Goal: Obtain resource: Download file/media

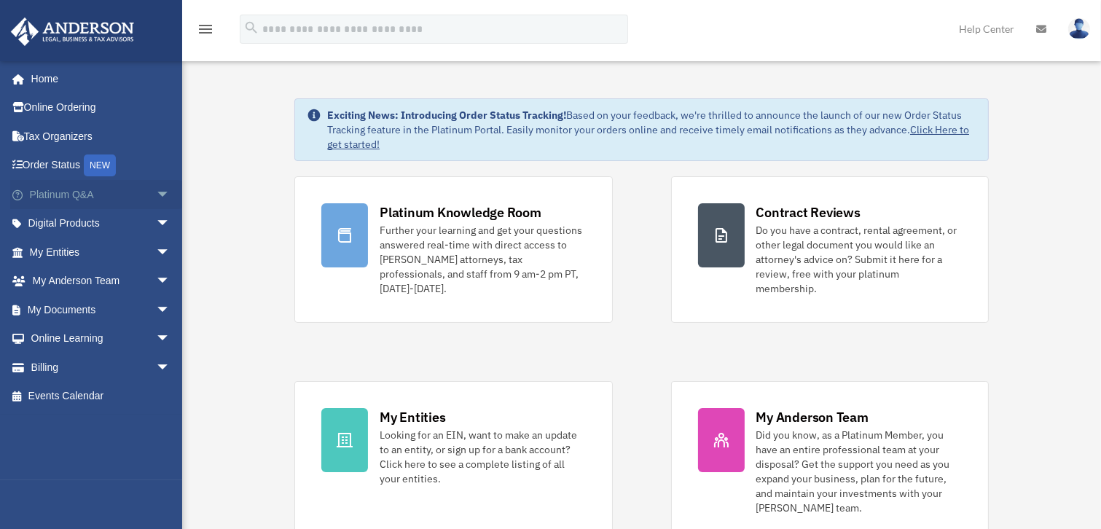
click at [156, 188] on span "arrow_drop_down" at bounding box center [170, 195] width 29 height 30
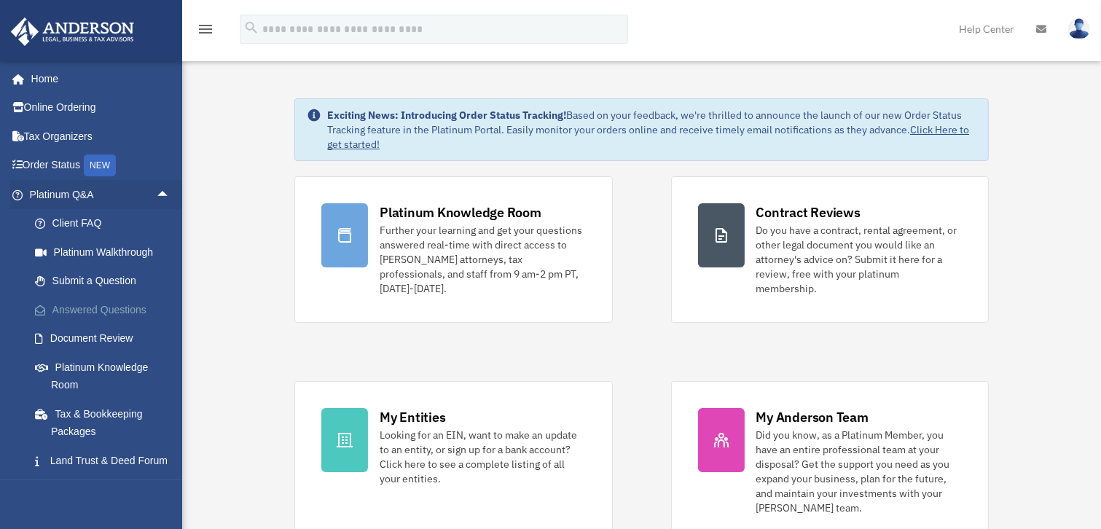
click at [114, 311] on link "Answered Questions" at bounding box center [106, 309] width 172 height 29
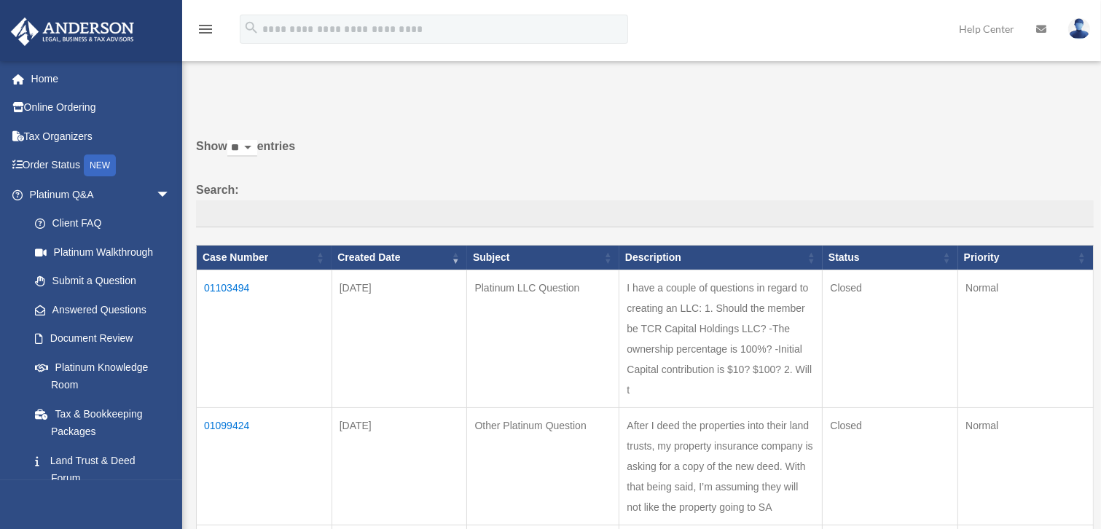
click at [214, 285] on td "01103494" at bounding box center [265, 339] width 136 height 138
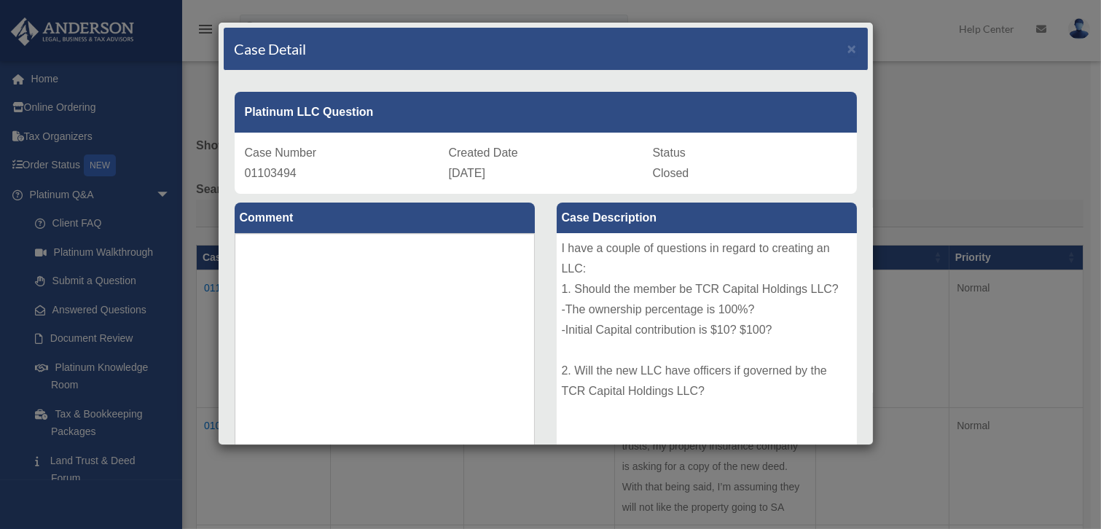
scroll to position [66, 0]
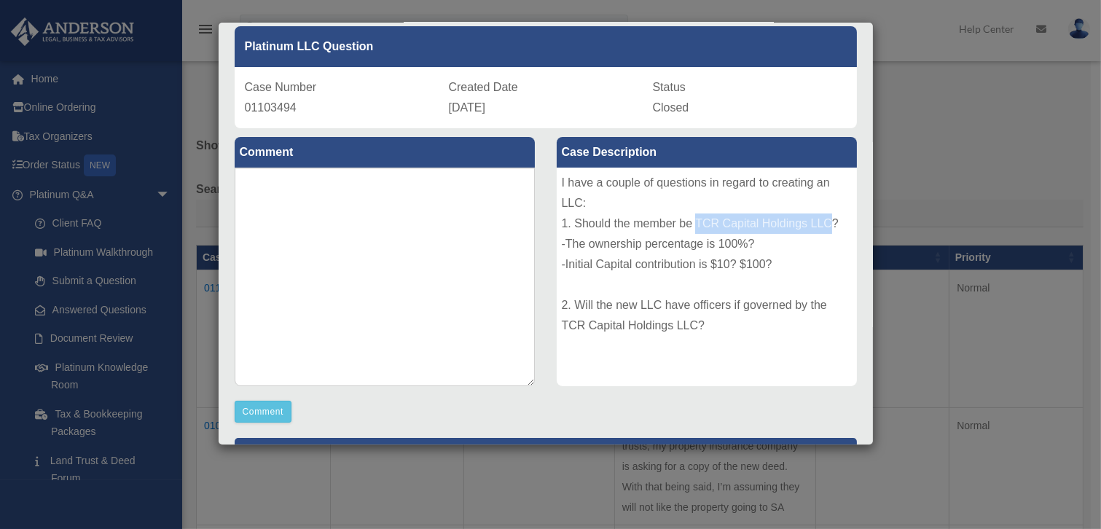
drag, startPoint x: 691, startPoint y: 219, endPoint x: 825, endPoint y: 216, distance: 134.1
click at [825, 216] on div "I have a couple of questions in regard to creating an LLC: 1. Should the member…" at bounding box center [707, 277] width 300 height 219
copy div "TCR Capital Holdings LLC"
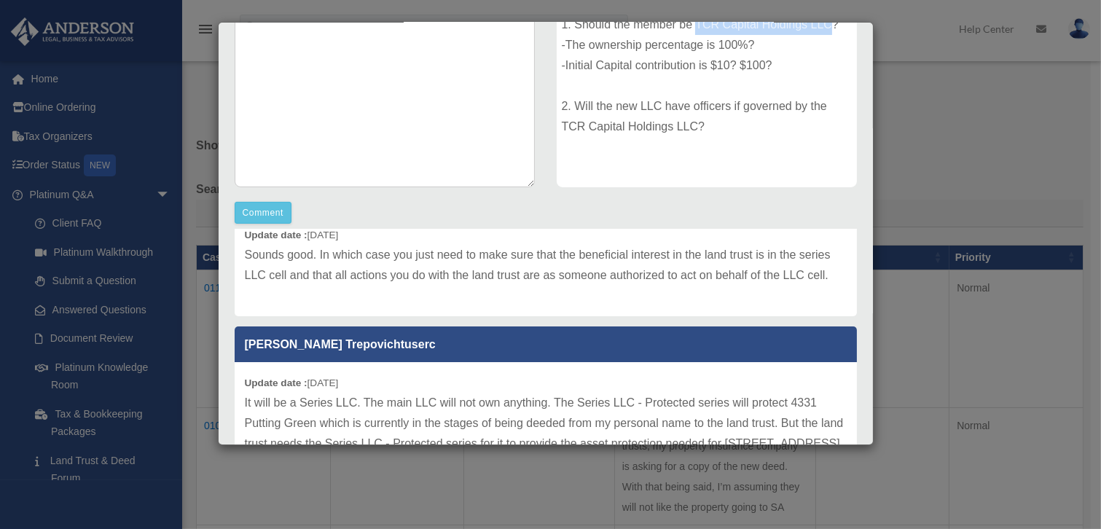
scroll to position [132, 0]
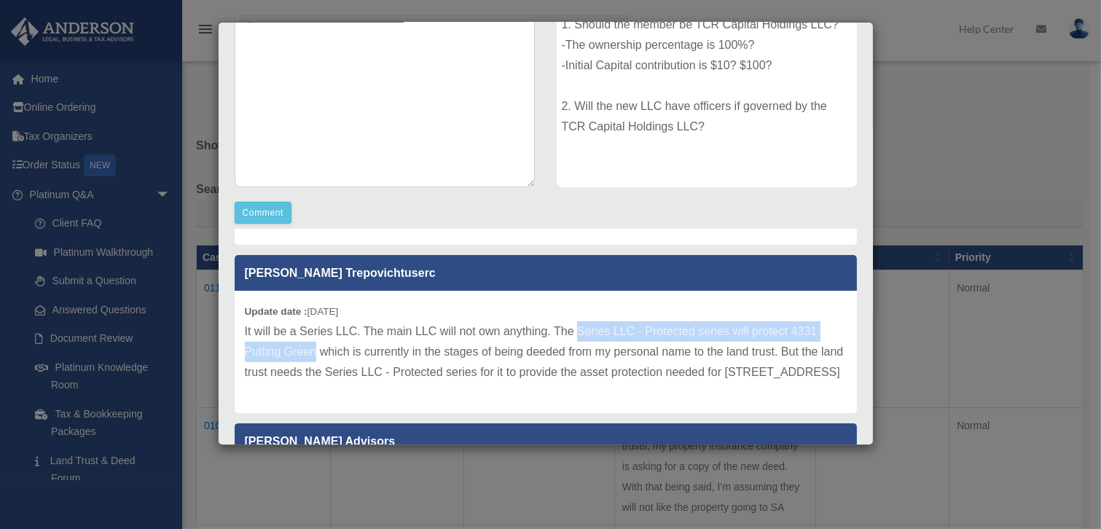
drag, startPoint x: 577, startPoint y: 346, endPoint x: 315, endPoint y: 368, distance: 263.3
click at [315, 368] on p "It will be a Series LLC. The main LLC will not own anything. The Series LLC - P…" at bounding box center [546, 351] width 602 height 61
copy p "Series LLC - Protected series will protect 4331 Putting Green"
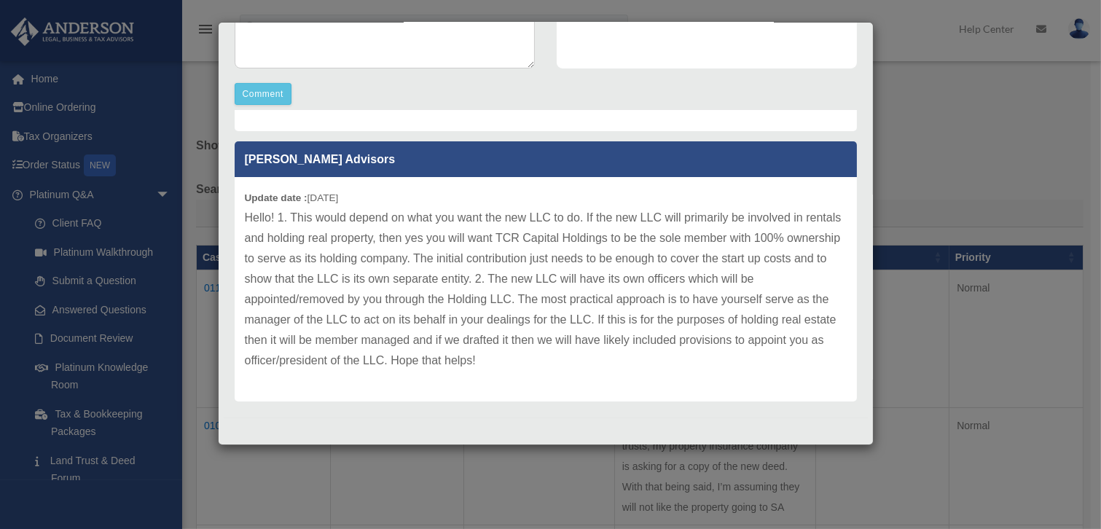
scroll to position [335, 0]
click at [544, 363] on p "Hello! 1. This would depend on what you want the new LLC to do. If the new LLC …" at bounding box center [546, 289] width 602 height 163
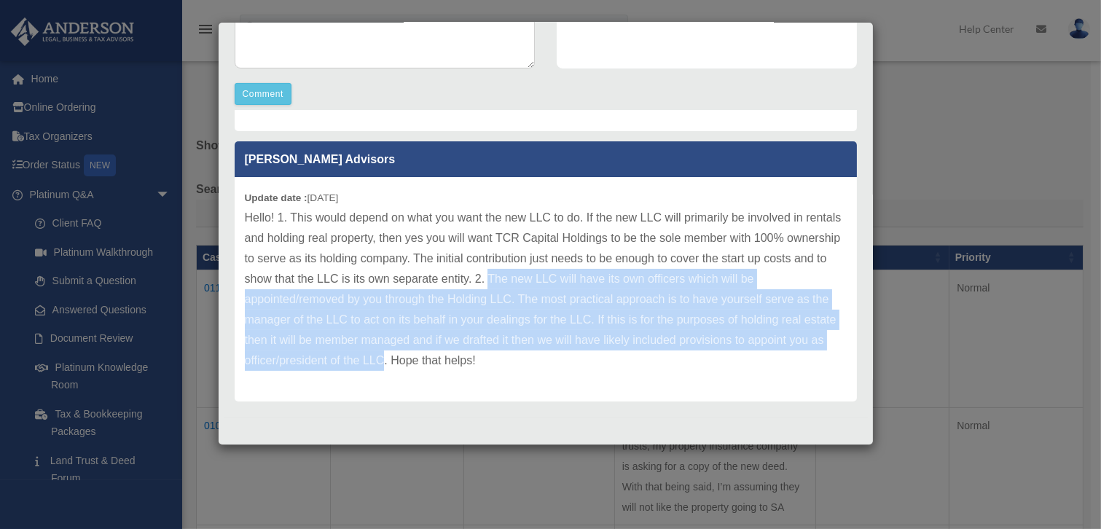
drag, startPoint x: 421, startPoint y: 361, endPoint x: 554, endPoint y: 280, distance: 156.0
click at [554, 280] on p "Hello! 1. This would depend on what you want the new LLC to do. If the new LLC …" at bounding box center [546, 289] width 602 height 163
drag, startPoint x: 554, startPoint y: 280, endPoint x: 569, endPoint y: 279, distance: 15.3
copy p "The new LLC will have its own officers which will be appointed/removed by you t…"
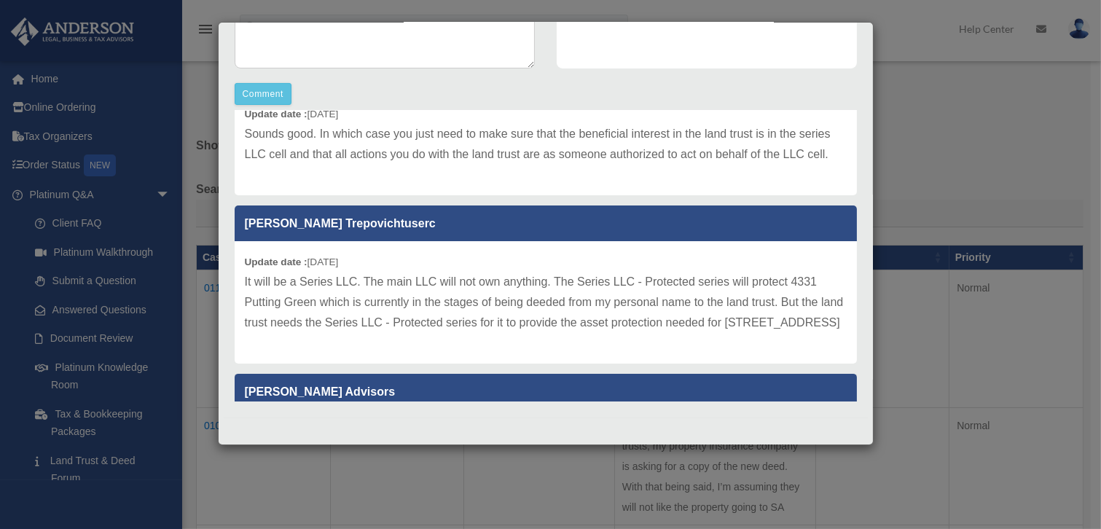
scroll to position [4, 0]
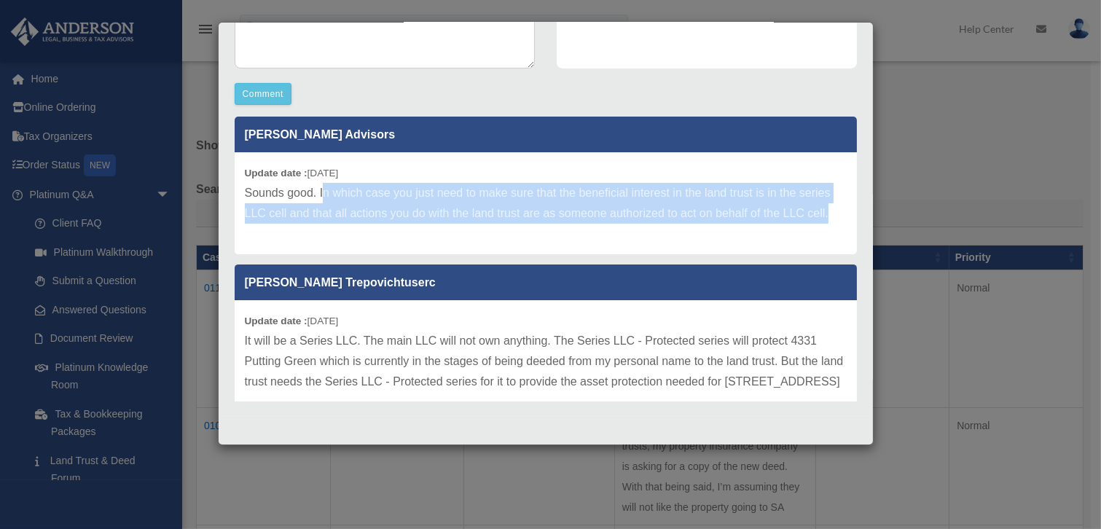
drag, startPoint x: 308, startPoint y: 237, endPoint x: 322, endPoint y: 194, distance: 45.2
click at [322, 194] on p "Sounds good. In which case you just need to make sure that the beneficial inter…" at bounding box center [546, 203] width 602 height 41
drag, startPoint x: 322, startPoint y: 194, endPoint x: 314, endPoint y: 216, distance: 24.0
click at [324, 203] on p "Sounds good. In which case you just need to make sure that the beneficial inter…" at bounding box center [546, 203] width 602 height 41
click at [297, 224] on p "Sounds good. In which case you just need to make sure that the beneficial inter…" at bounding box center [546, 203] width 602 height 41
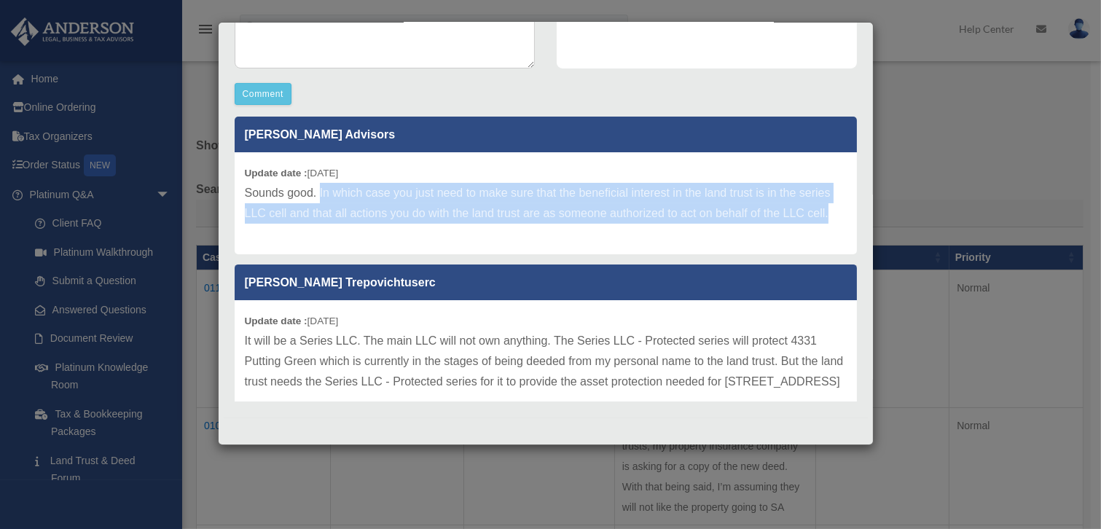
drag, startPoint x: 300, startPoint y: 237, endPoint x: 320, endPoint y: 195, distance: 46.3
click at [320, 195] on p "Sounds good. In which case you just need to make sure that the beneficial inter…" at bounding box center [546, 203] width 602 height 41
drag, startPoint x: 321, startPoint y: 195, endPoint x: 328, endPoint y: 201, distance: 9.3
copy p "In which case you just need to make sure that the beneficial interest in the la…"
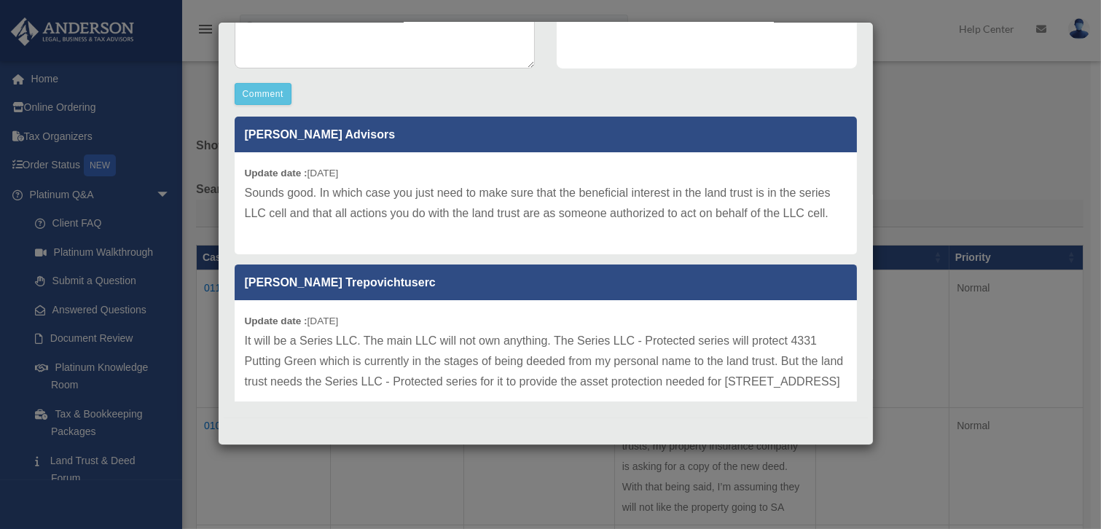
click at [913, 113] on div "Case Detail × Platinum LLC Question Case Number 01103494 Created Date September…" at bounding box center [550, 264] width 1101 height 529
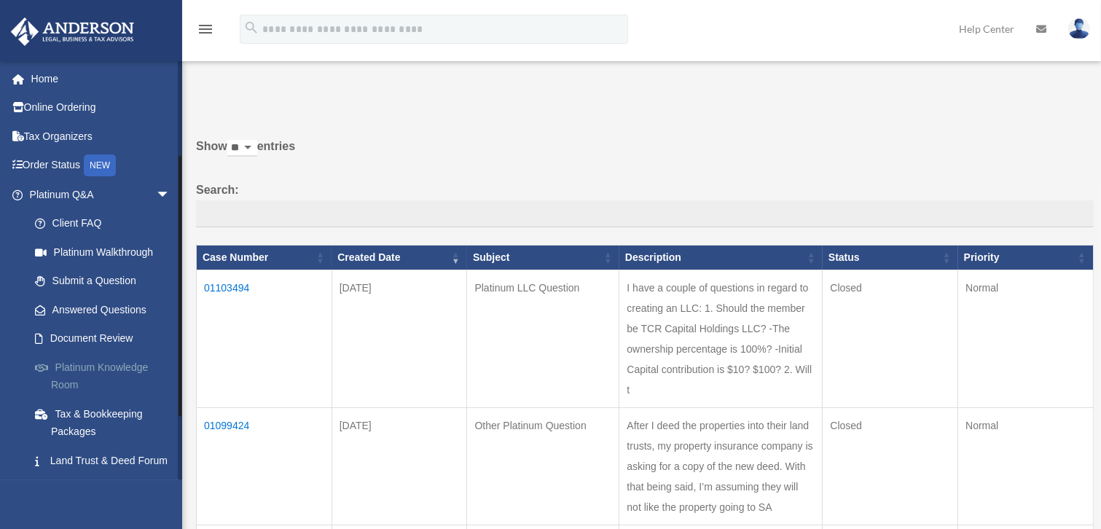
scroll to position [246, 0]
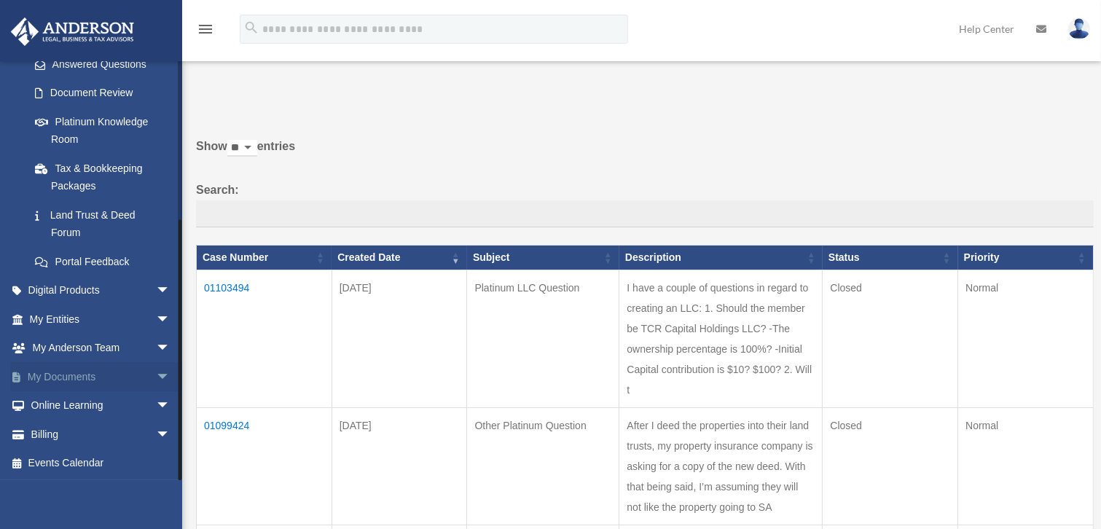
click at [156, 372] on span "arrow_drop_down" at bounding box center [170, 377] width 29 height 30
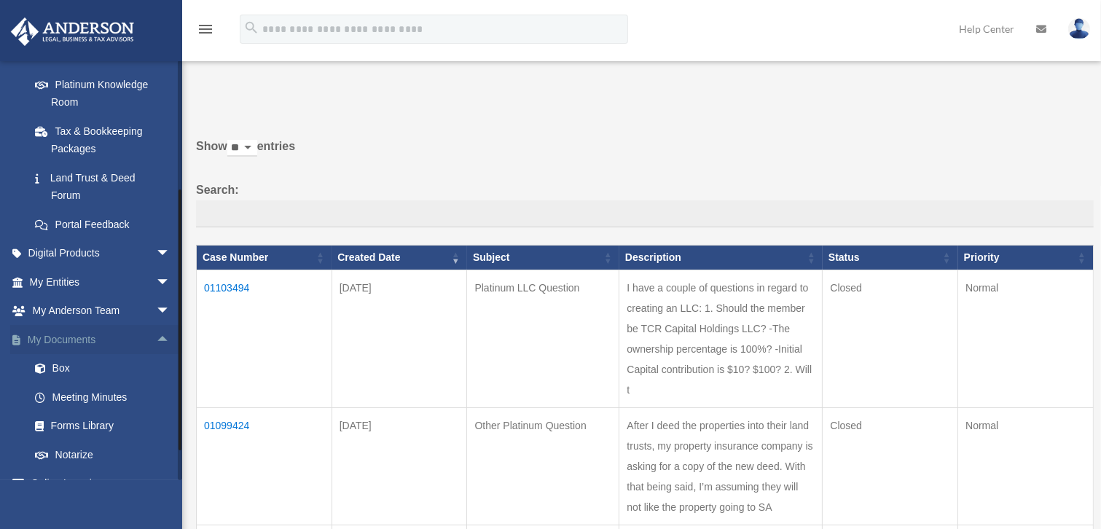
scroll to position [312, 0]
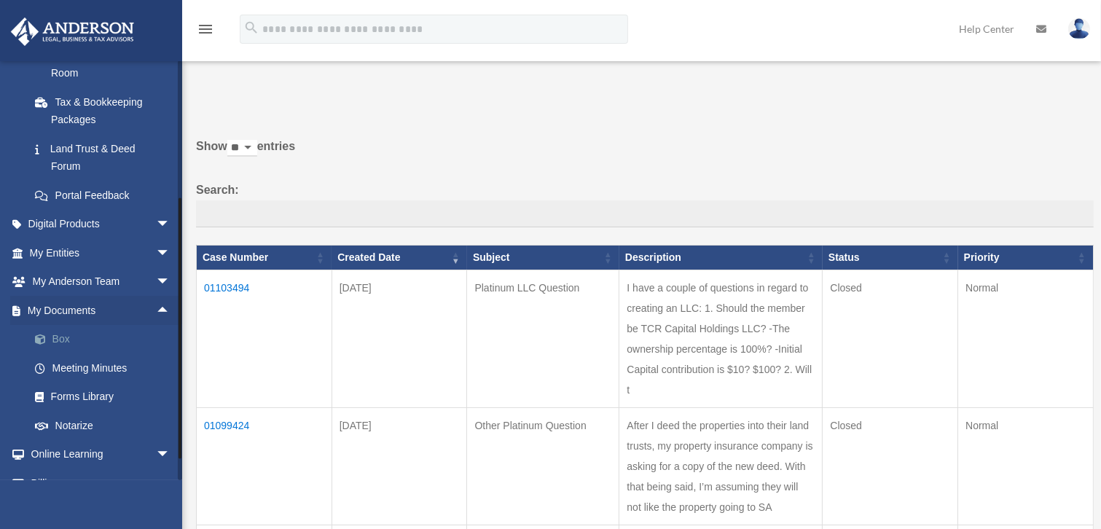
click at [67, 343] on link "Box" at bounding box center [106, 339] width 172 height 29
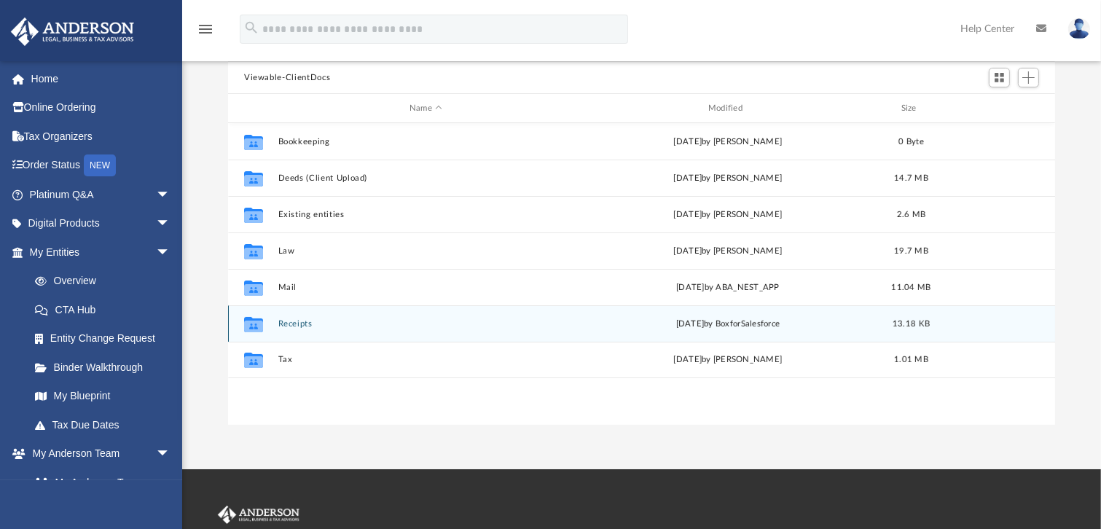
scroll to position [132, 0]
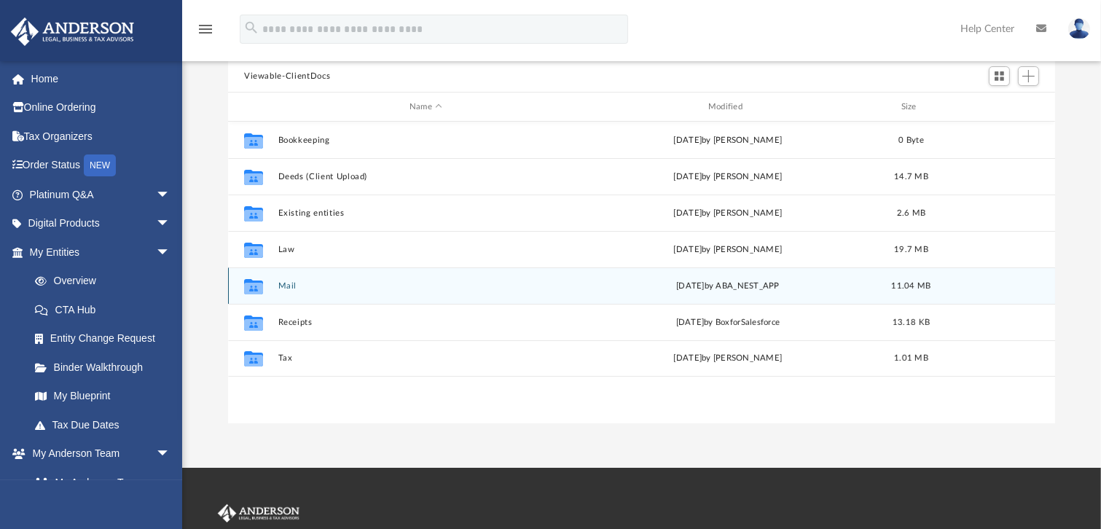
click at [288, 284] on button "Mail" at bounding box center [426, 285] width 296 height 9
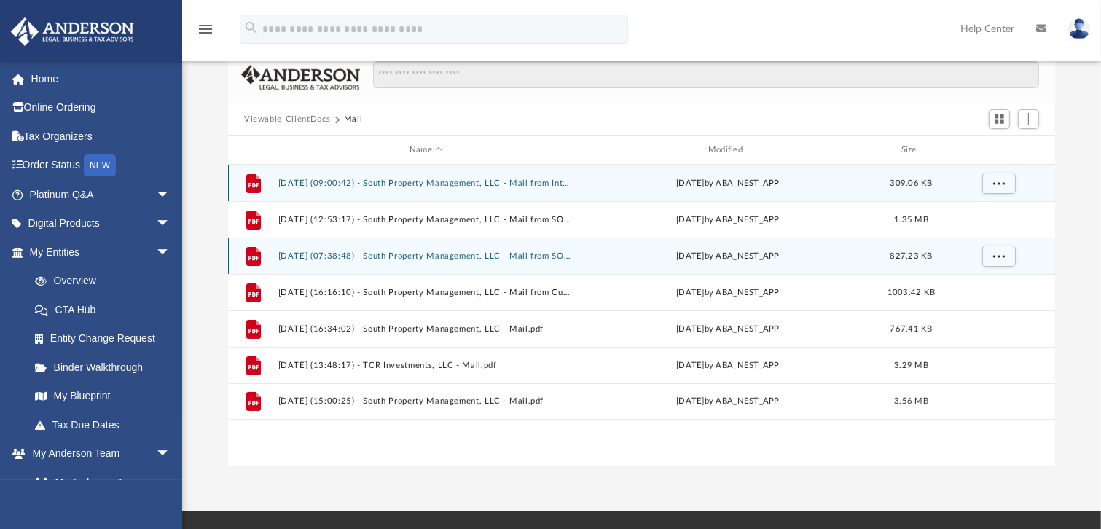
scroll to position [66, 0]
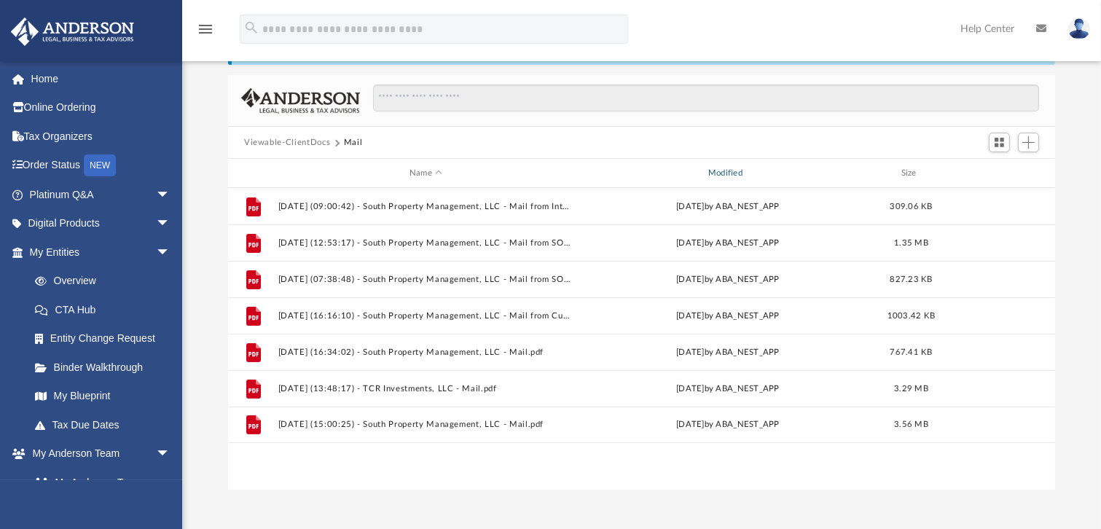
click at [722, 169] on div "Modified" at bounding box center [728, 173] width 296 height 13
click at [723, 169] on div "Modified" at bounding box center [728, 173] width 296 height 13
click at [439, 167] on div "Name" at bounding box center [426, 173] width 296 height 13
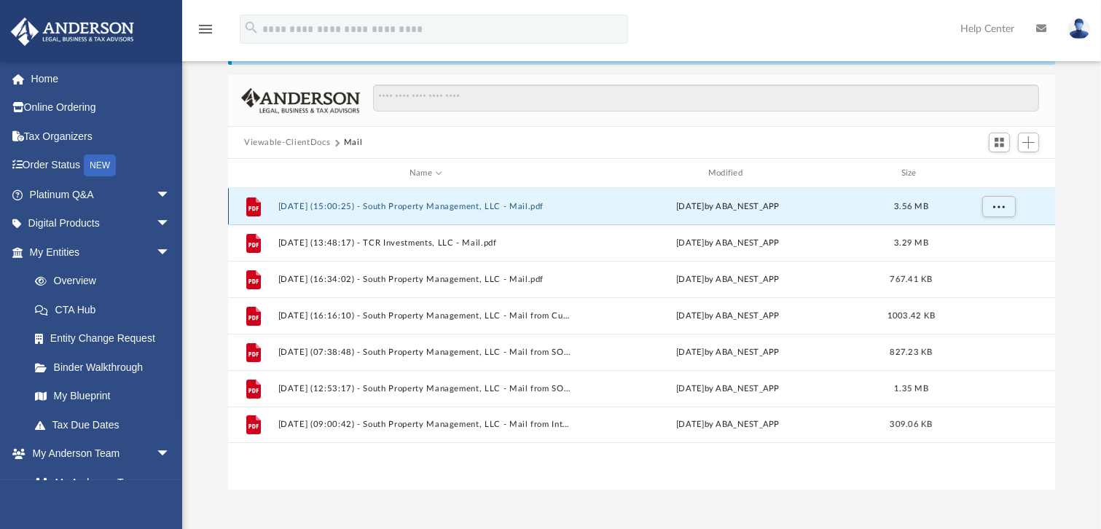
click at [443, 205] on button "2025.09.19 (15:00:25) - South Property Management, LLC - Mail.pdf" at bounding box center [426, 206] width 296 height 9
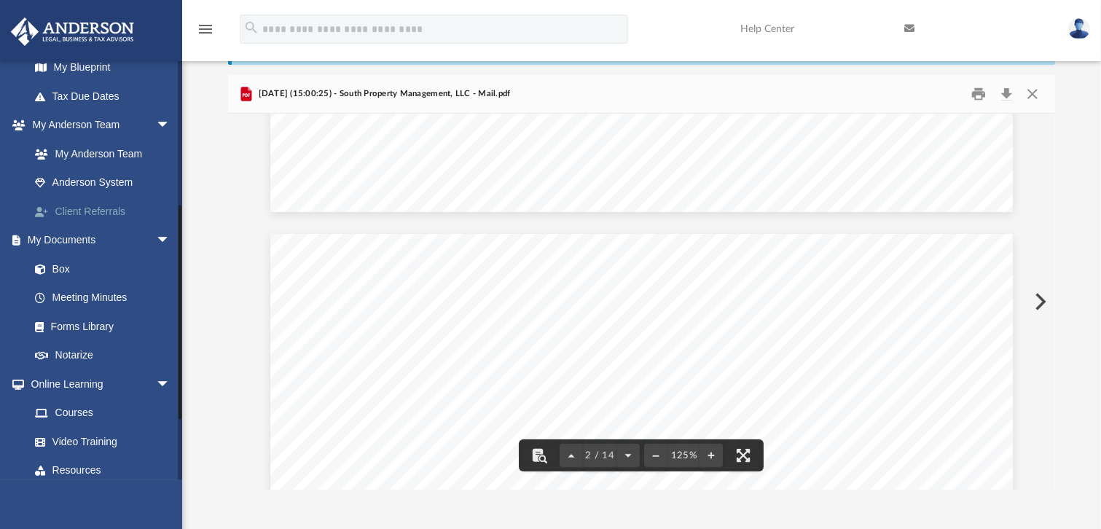
scroll to position [331, 0]
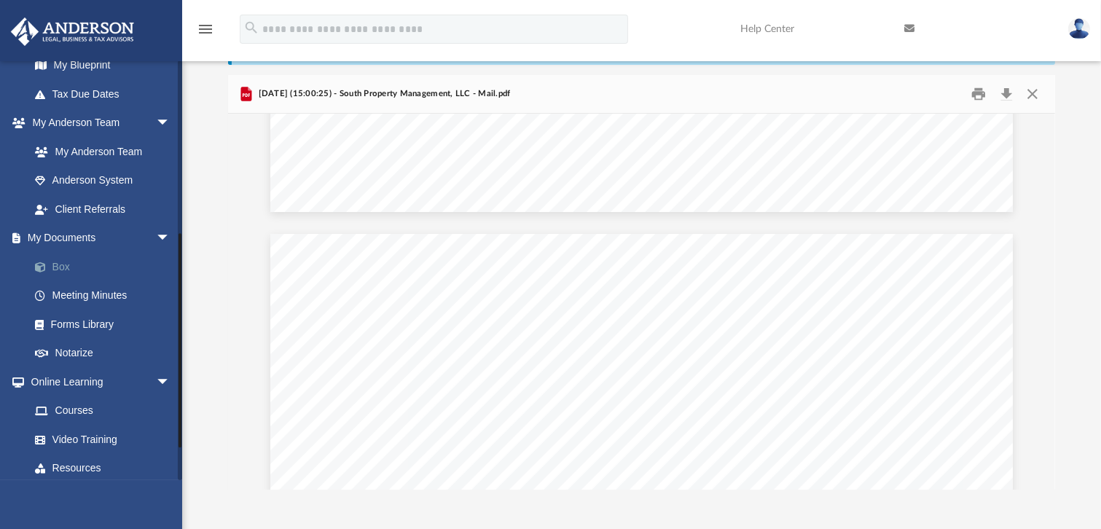
click at [73, 267] on link "Box" at bounding box center [106, 266] width 172 height 29
click at [64, 262] on link "Box" at bounding box center [106, 266] width 172 height 29
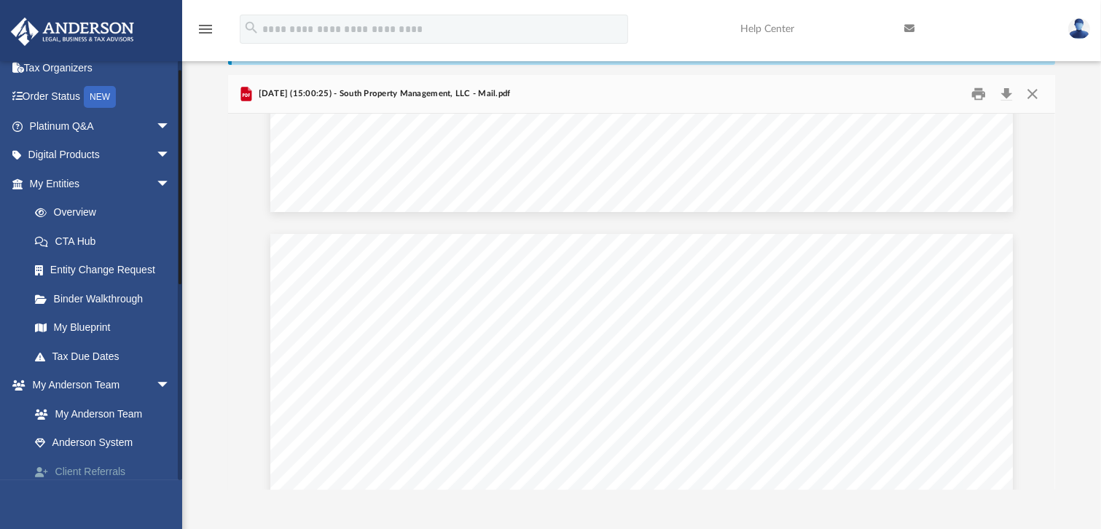
scroll to position [0, 0]
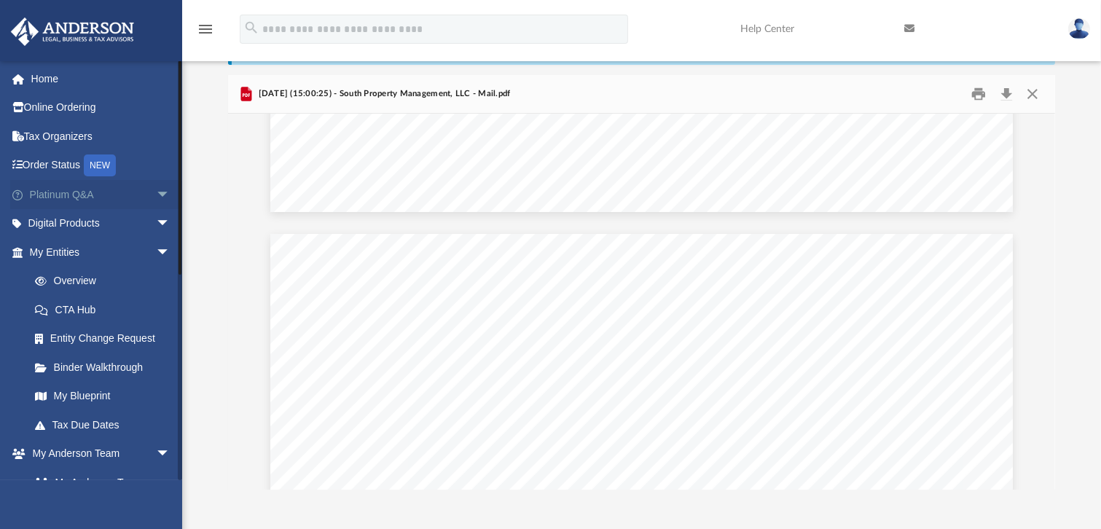
click at [156, 198] on span "arrow_drop_down" at bounding box center [170, 195] width 29 height 30
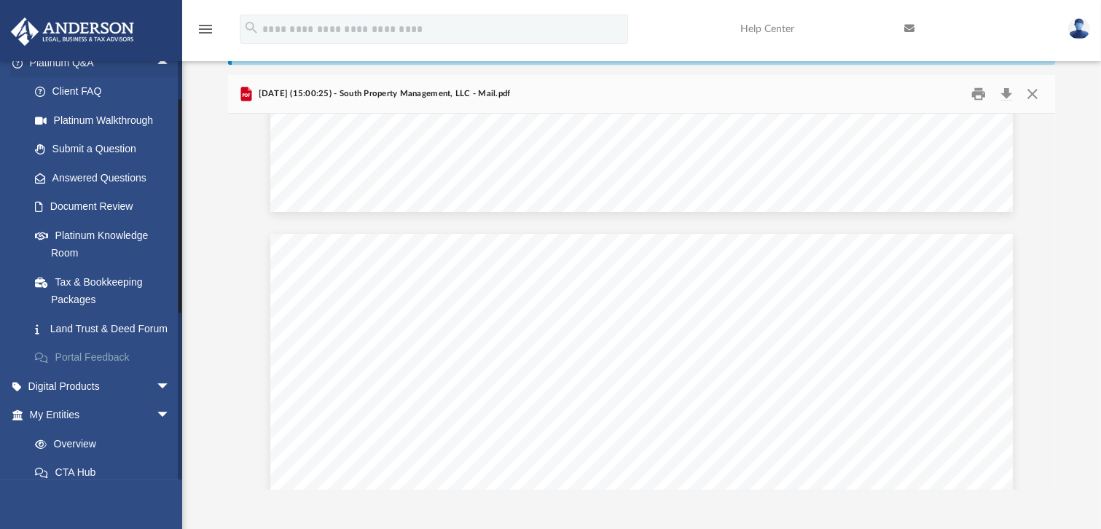
scroll to position [198, 0]
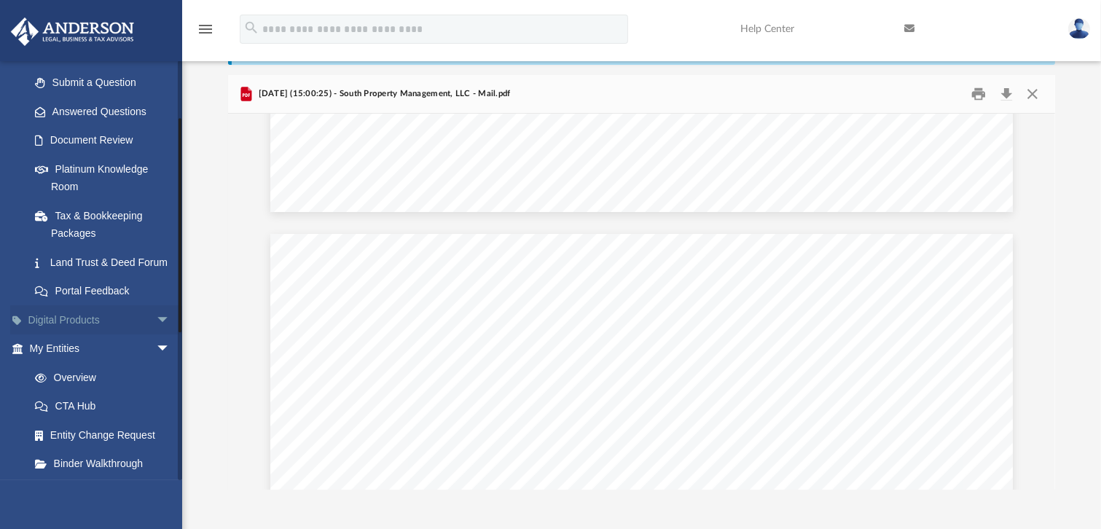
click at [156, 333] on span "arrow_drop_down" at bounding box center [170, 320] width 29 height 30
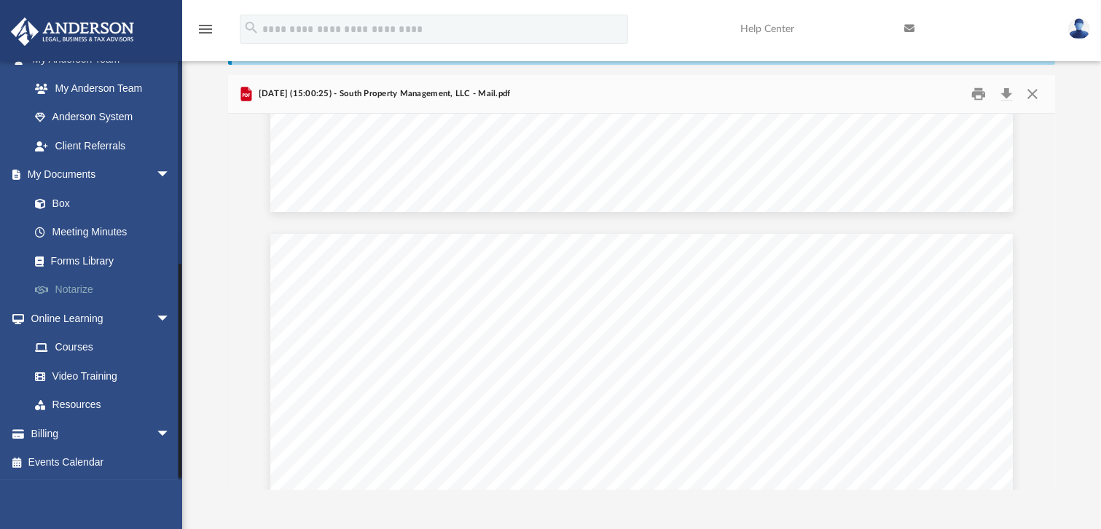
scroll to position [801, 0]
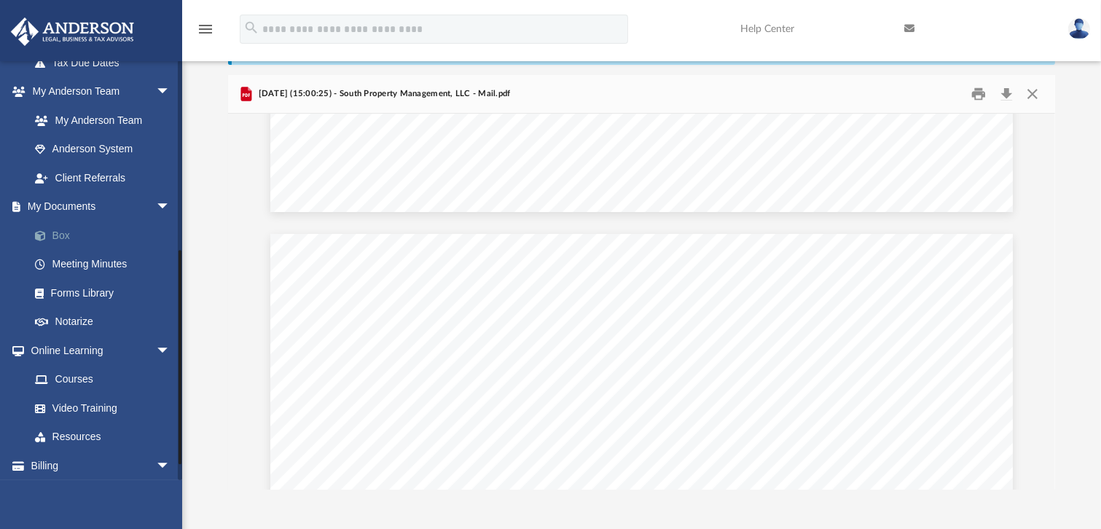
click at [67, 250] on link "Box" at bounding box center [106, 235] width 172 height 29
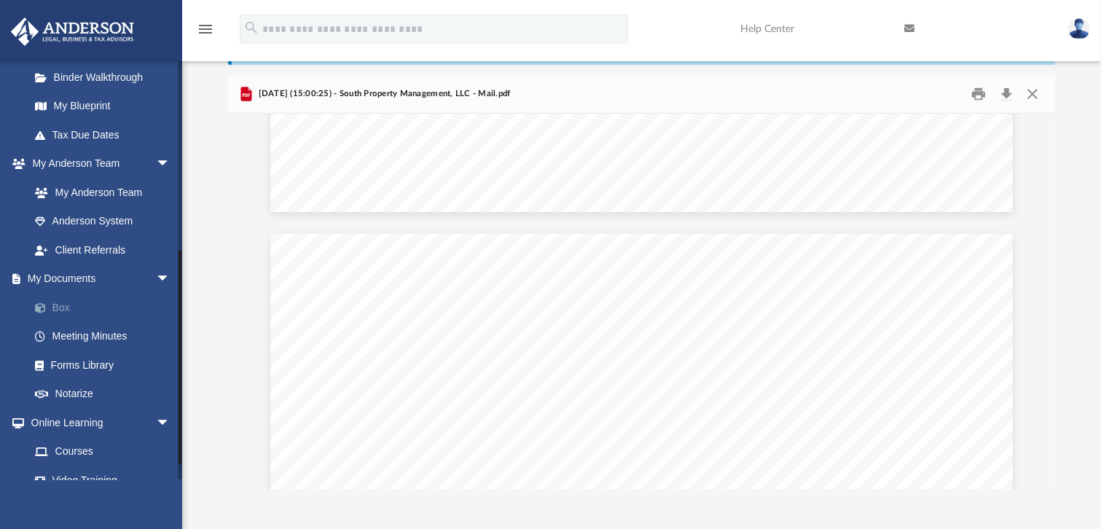
scroll to position [602, 0]
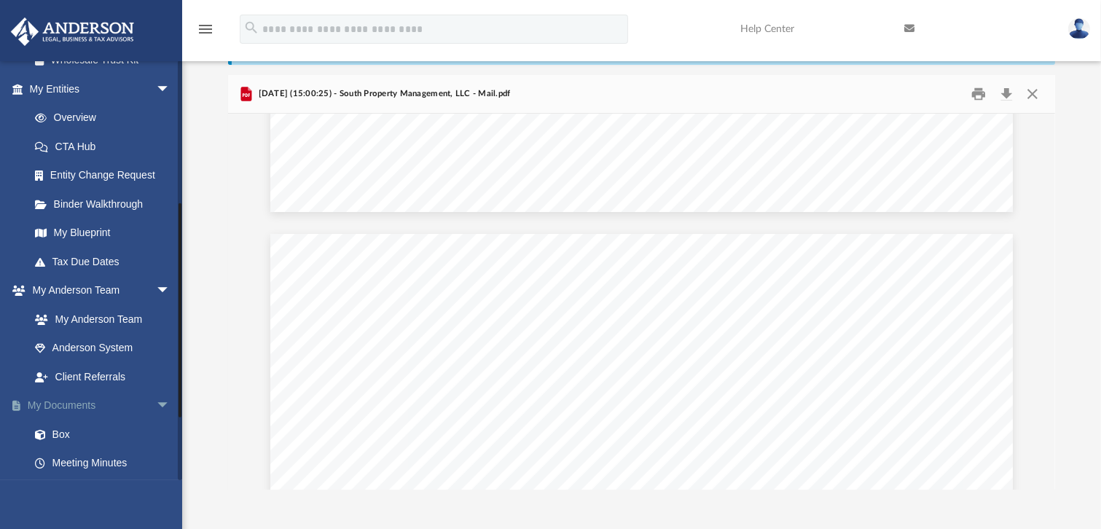
click at [79, 421] on link "My Documents arrow_drop_down" at bounding box center [101, 405] width 182 height 29
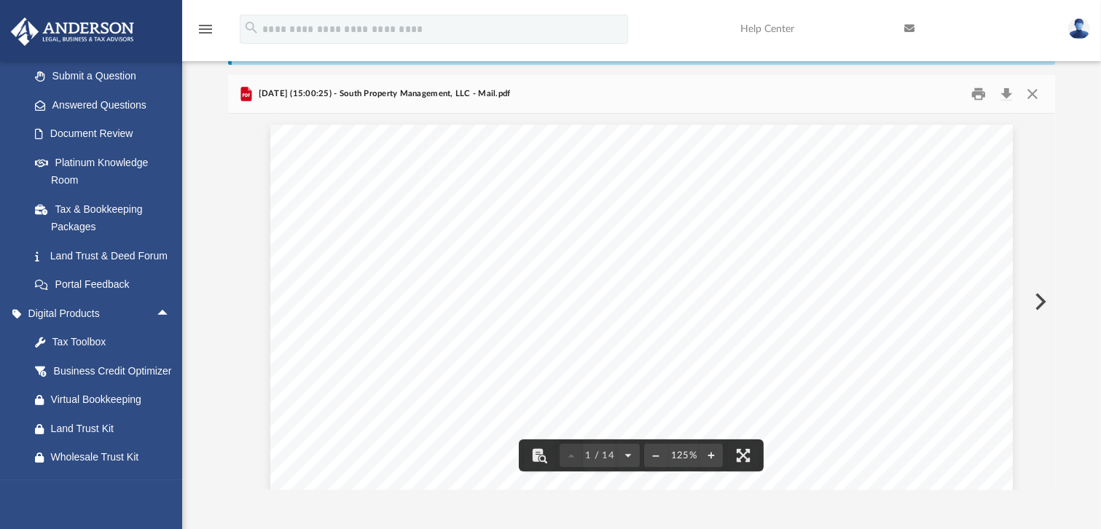
scroll to position [0, 0]
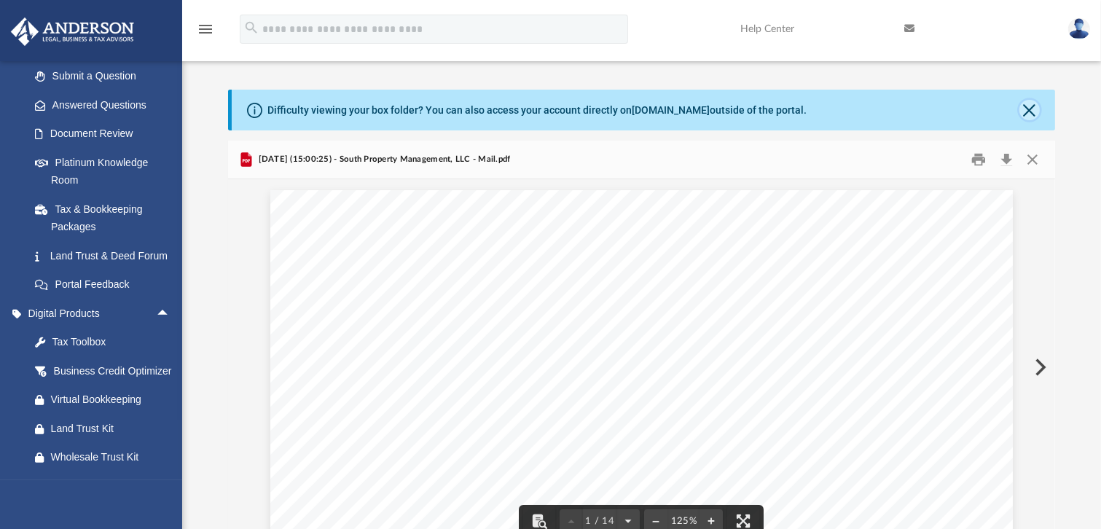
click at [1023, 110] on button "Close" at bounding box center [1030, 110] width 20 height 20
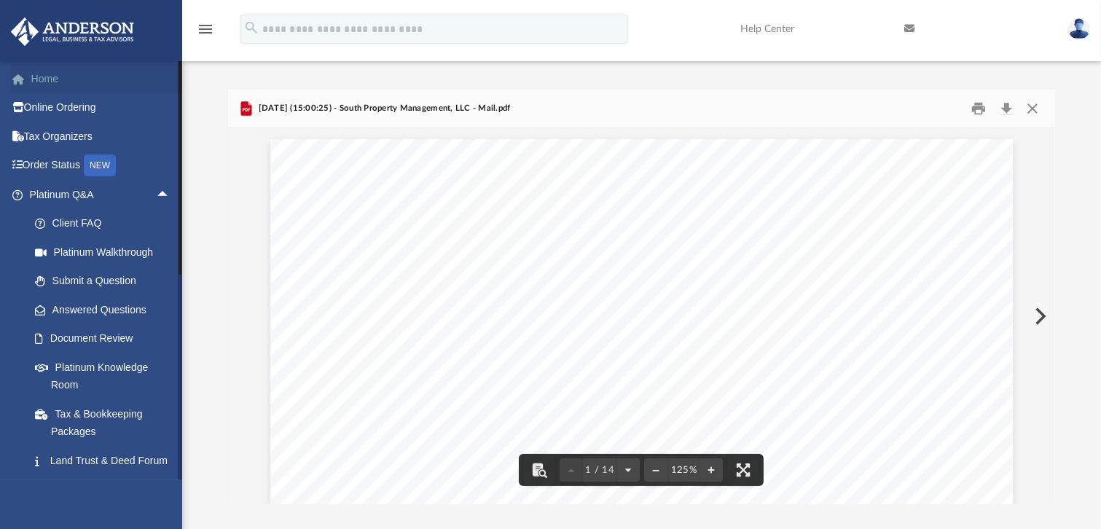
click at [54, 80] on link "Home" at bounding box center [101, 78] width 182 height 29
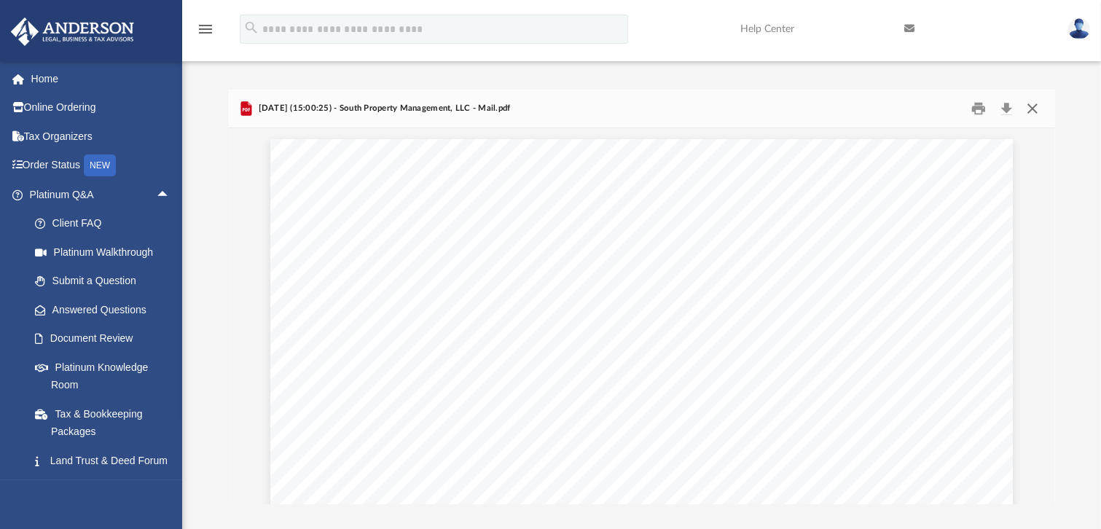
click at [1031, 106] on button "Close" at bounding box center [1033, 109] width 26 height 23
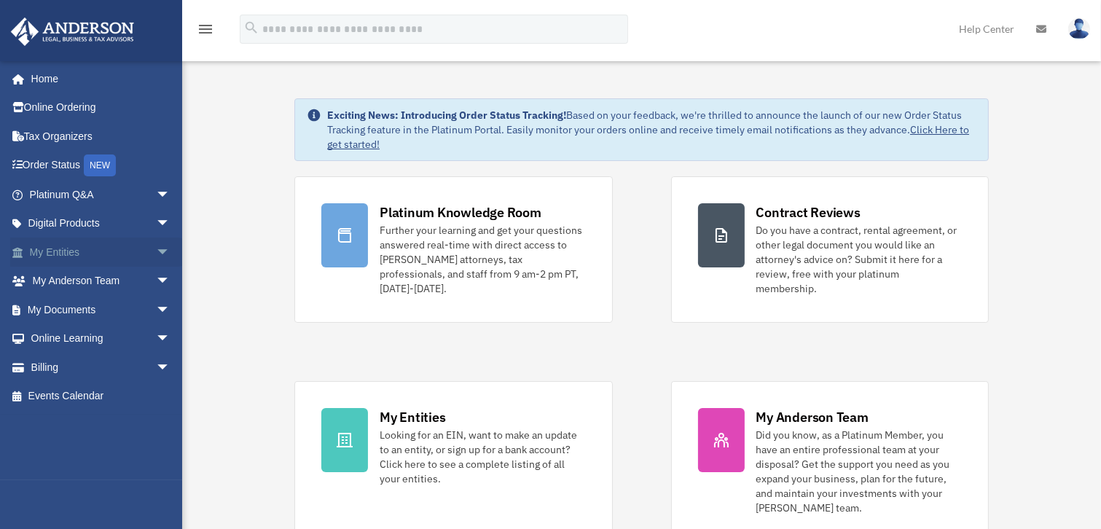
click at [157, 249] on span "arrow_drop_down" at bounding box center [170, 253] width 29 height 30
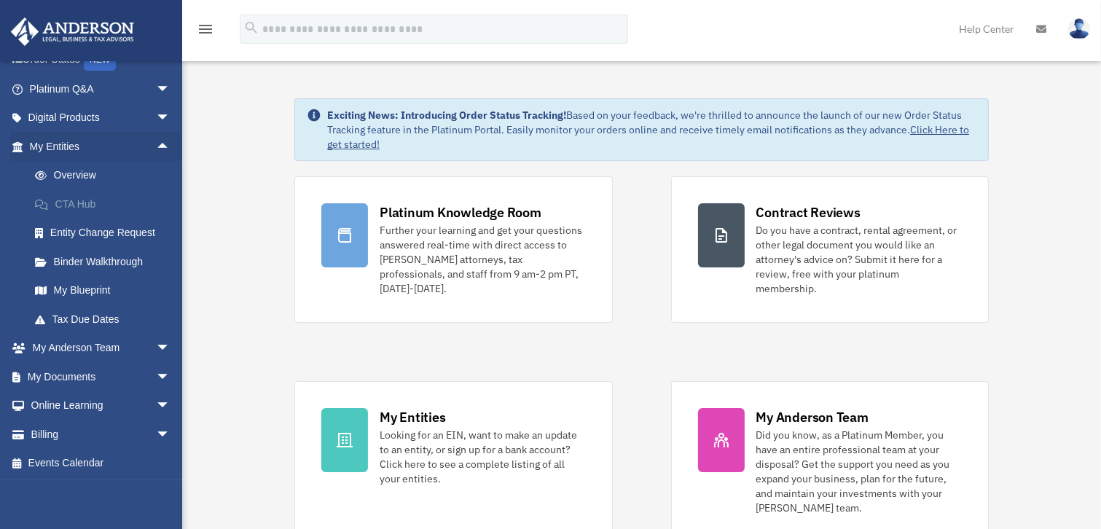
scroll to position [106, 0]
click at [157, 372] on span "arrow_drop_down" at bounding box center [170, 377] width 29 height 30
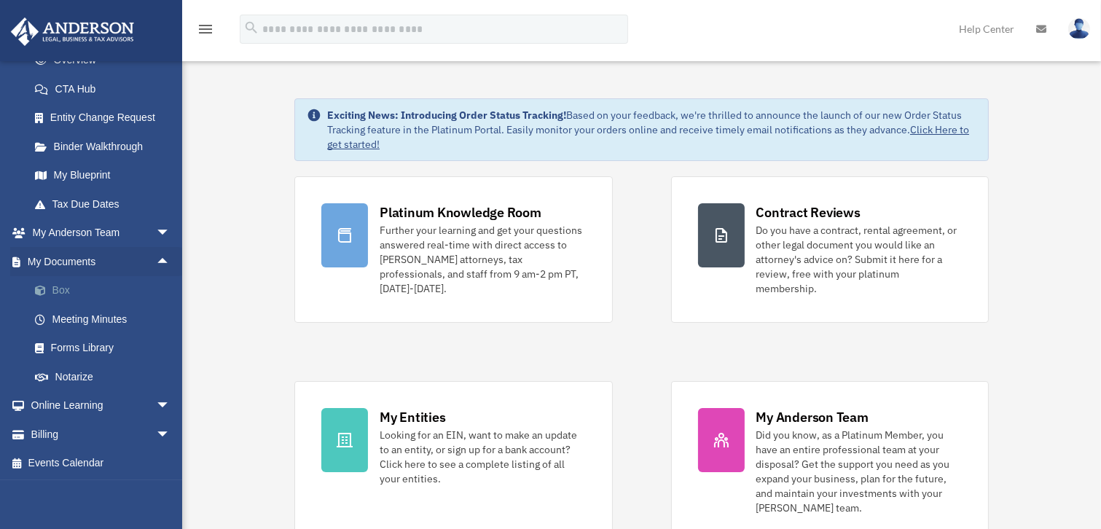
click at [61, 289] on link "Box" at bounding box center [106, 290] width 172 height 29
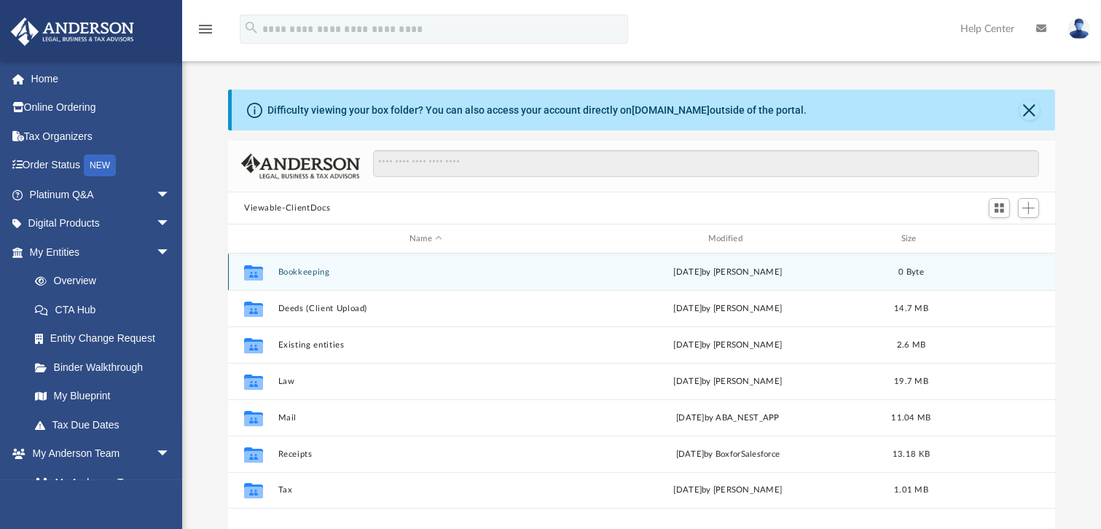
scroll to position [66, 0]
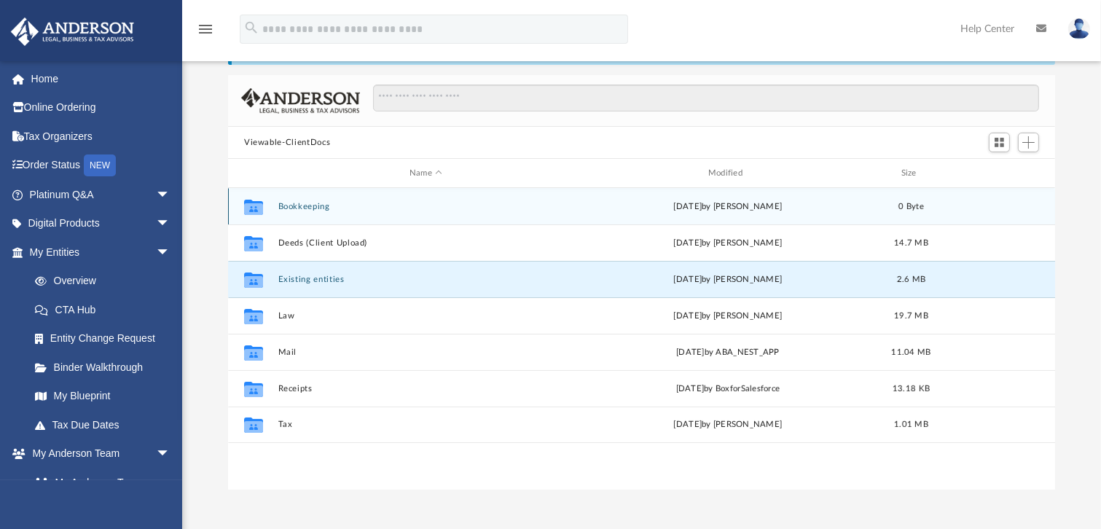
click at [300, 278] on button "Existing entities" at bounding box center [426, 279] width 296 height 9
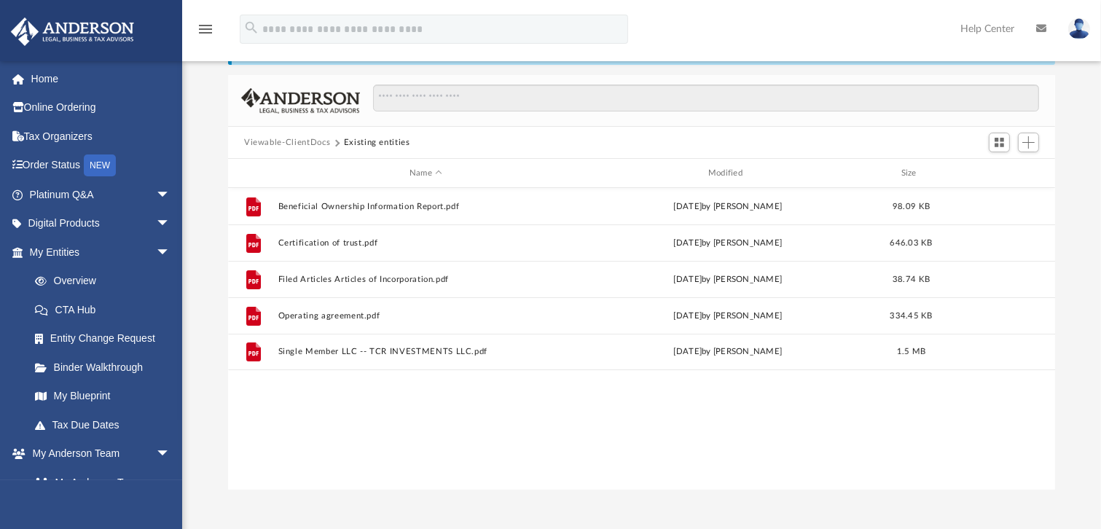
click at [310, 138] on button "Viewable-ClientDocs" at bounding box center [287, 142] width 86 height 13
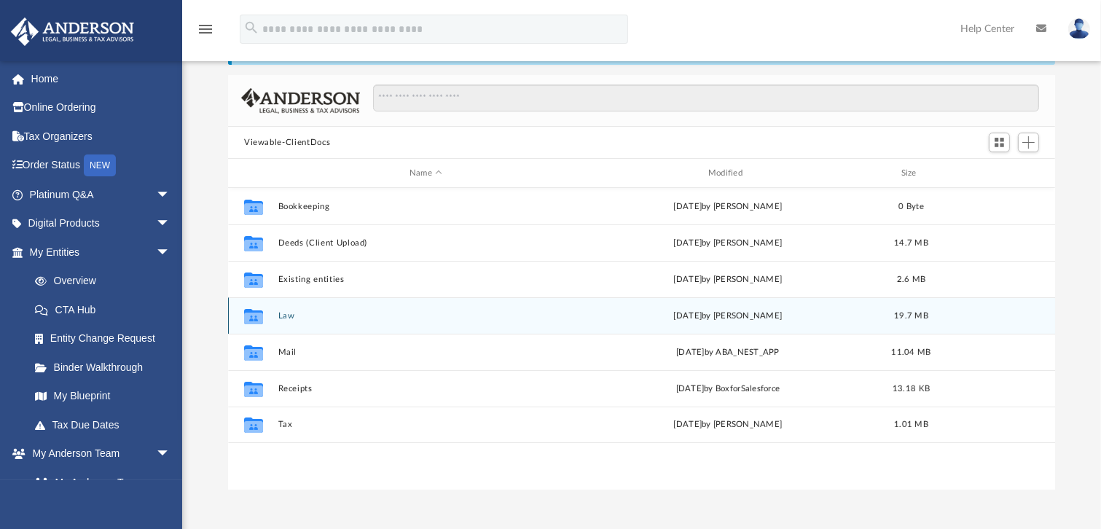
click at [286, 312] on button "Law" at bounding box center [426, 315] width 296 height 9
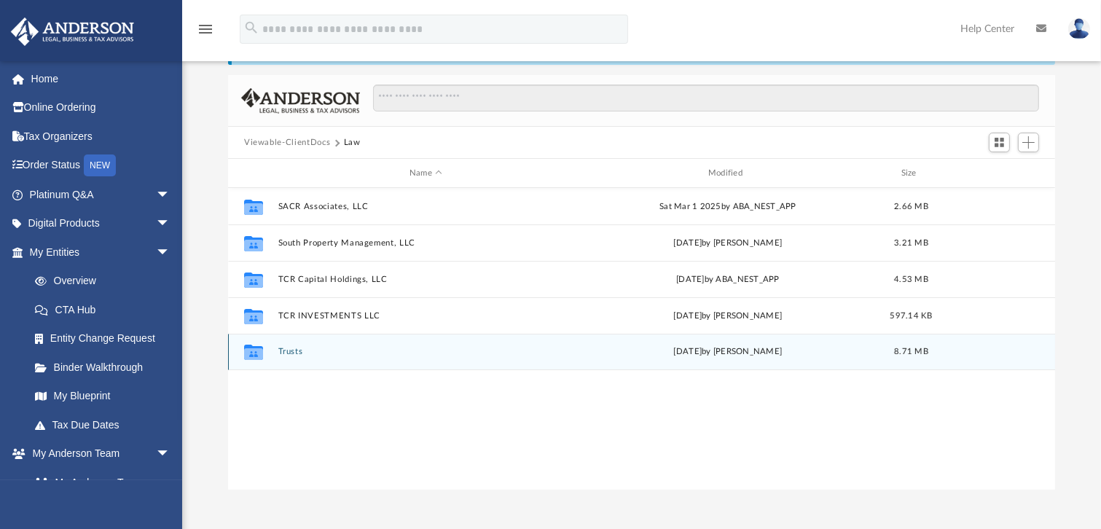
click at [293, 351] on button "Trusts" at bounding box center [426, 351] width 296 height 9
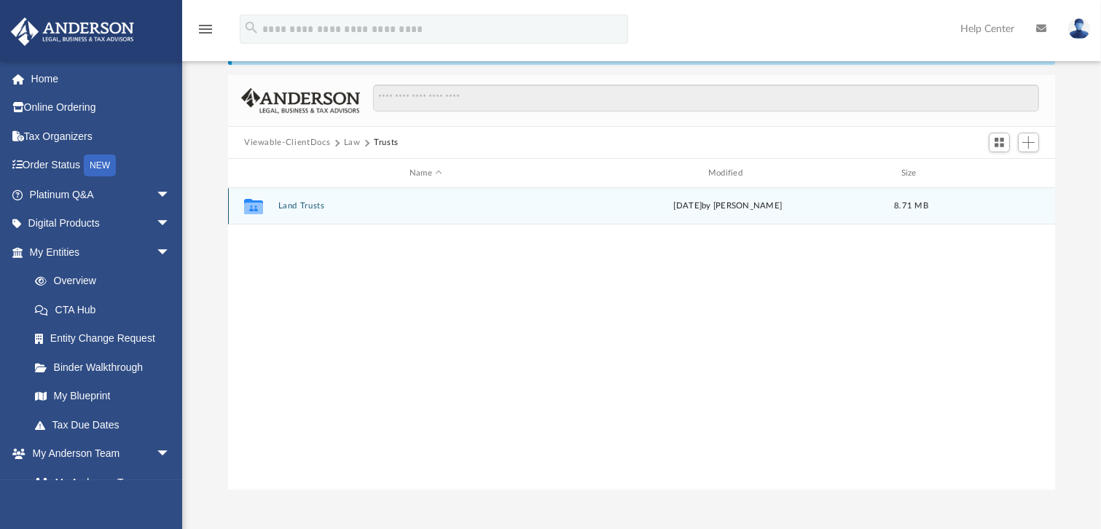
click at [298, 206] on button "Land Trusts" at bounding box center [426, 205] width 296 height 9
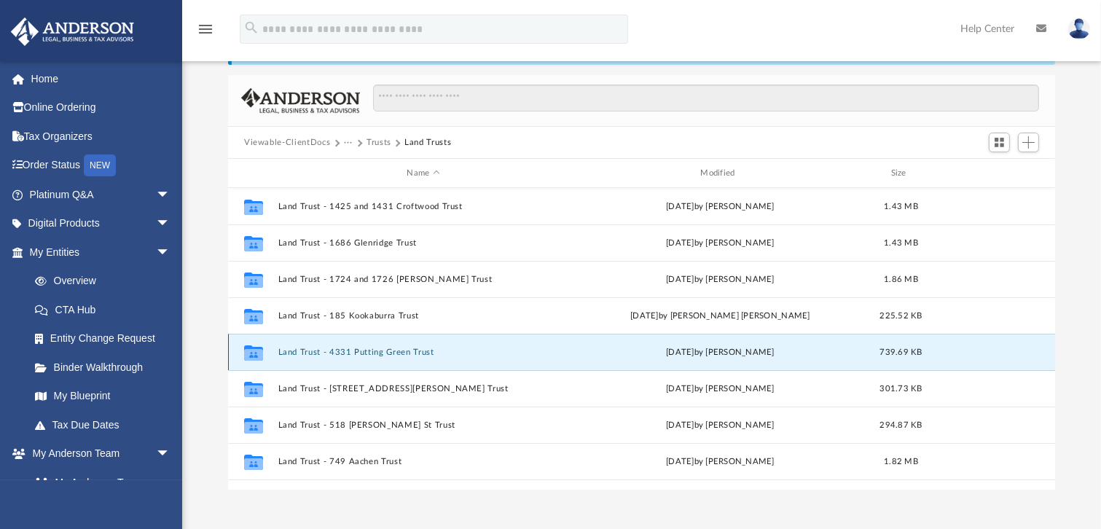
click at [386, 351] on button "Land Trust - 4331 Putting Green Trust" at bounding box center [423, 352] width 291 height 9
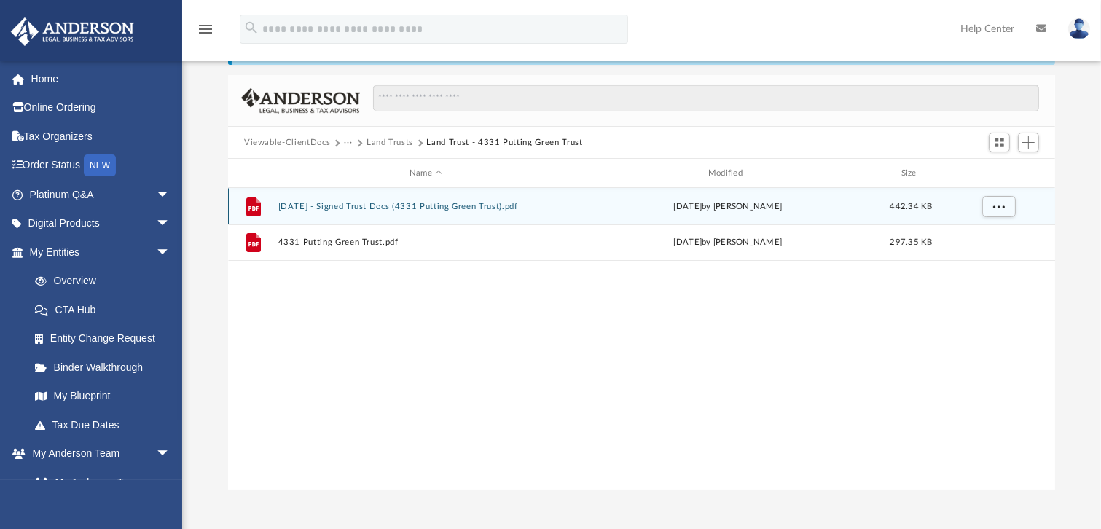
click at [394, 207] on button "2025.09.11 - Signed Trust Docs (4331 Putting Green Trust).pdf" at bounding box center [426, 206] width 296 height 9
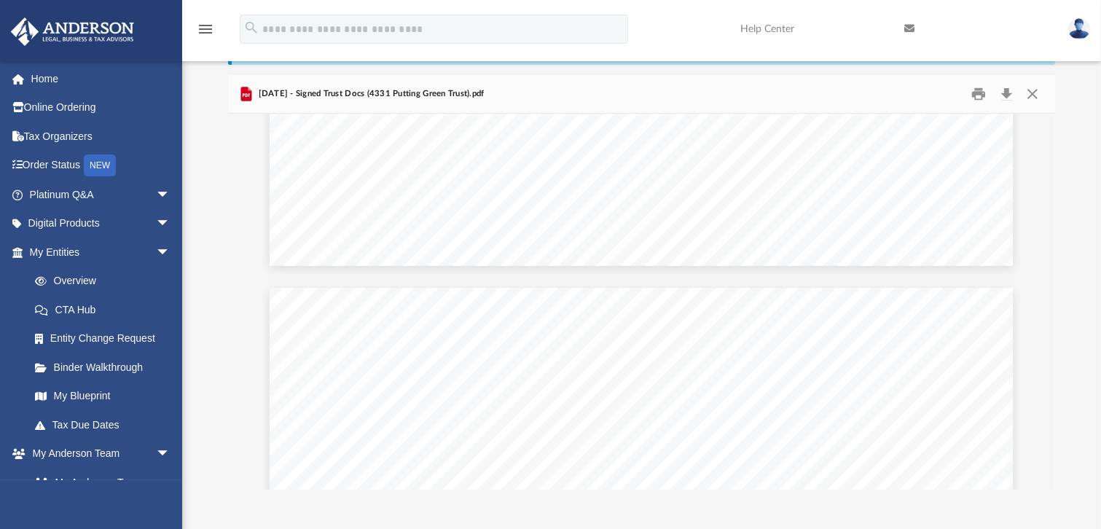
scroll to position [7818, 0]
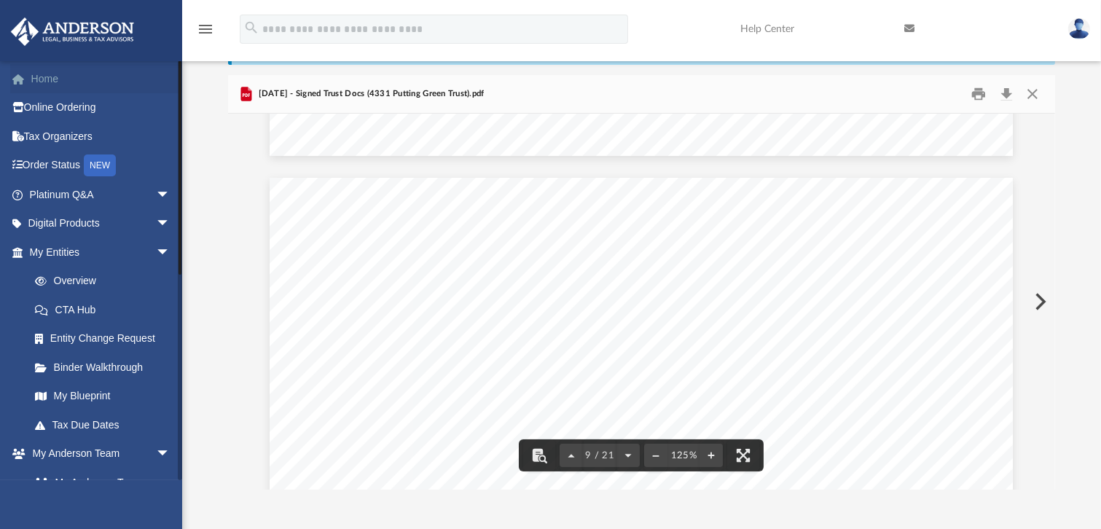
click at [48, 81] on link "Home" at bounding box center [101, 78] width 182 height 29
